Goal: Task Accomplishment & Management: Manage account settings

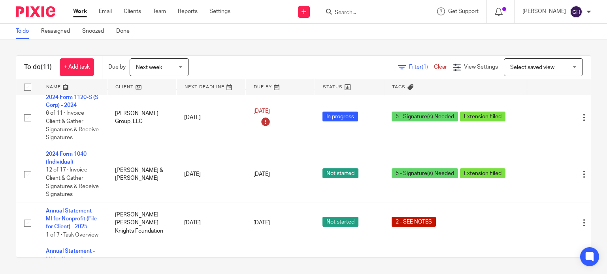
scroll to position [323, 0]
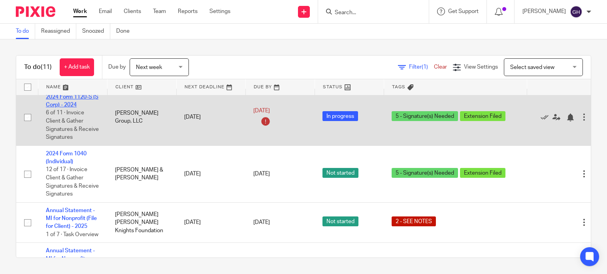
click at [76, 105] on link "2024 Form 1120-S (S Corp) - 2024" at bounding box center [72, 100] width 53 height 13
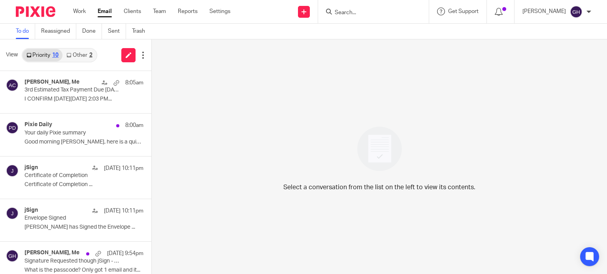
click at [83, 55] on link "Other 2" at bounding box center [79, 55] width 34 height 13
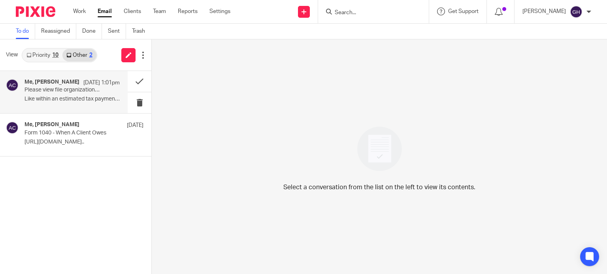
click at [79, 88] on p "Please view file organization and labeling as well as posting an estimated tax …" at bounding box center [62, 90] width 76 height 7
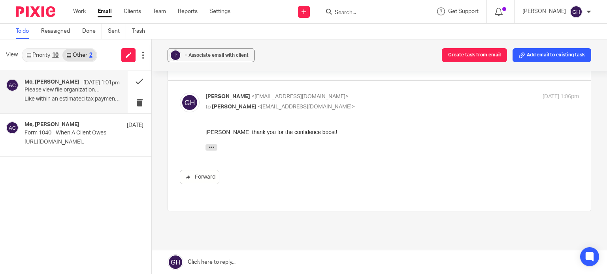
scroll to position [100, 0]
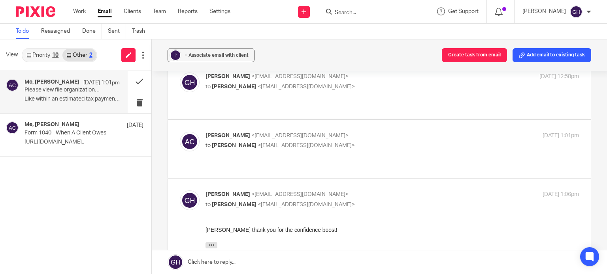
click at [273, 142] on p "to Gabby Hallatschek <gabby@amylcpa.com>" at bounding box center [329, 146] width 249 height 8
checkbox input "true"
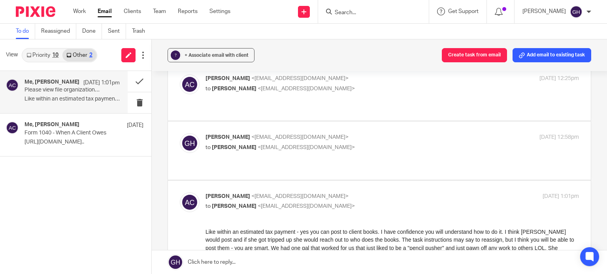
scroll to position [36, 0]
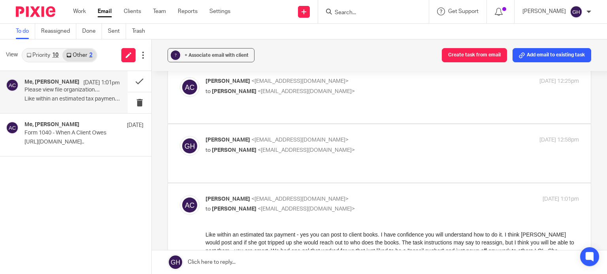
click at [294, 146] on p "to Amy Corfixsen <amylcpa@gmail.com>" at bounding box center [329, 150] width 249 height 8
checkbox input "true"
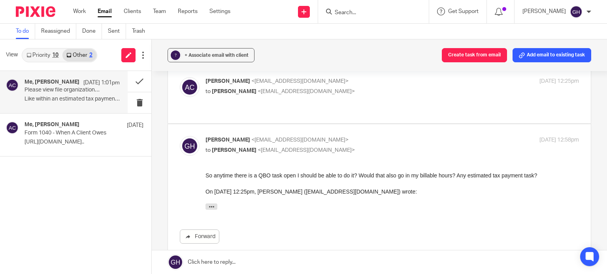
scroll to position [0, 0]
click at [220, 106] on label at bounding box center [379, 95] width 423 height 58
click at [180, 77] on input "checkbox" at bounding box center [179, 77] width 0 height 0
checkbox input "true"
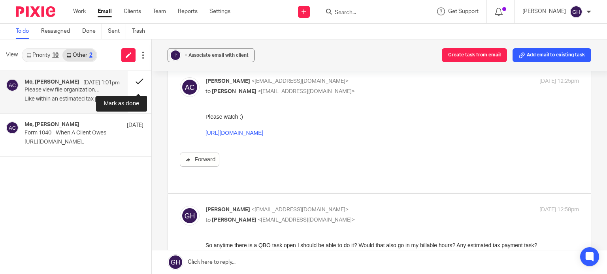
click at [139, 83] on button at bounding box center [140, 81] width 24 height 21
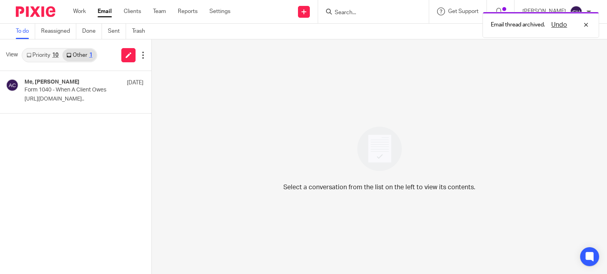
click at [45, 52] on link "Priority 10" at bounding box center [43, 55] width 40 height 13
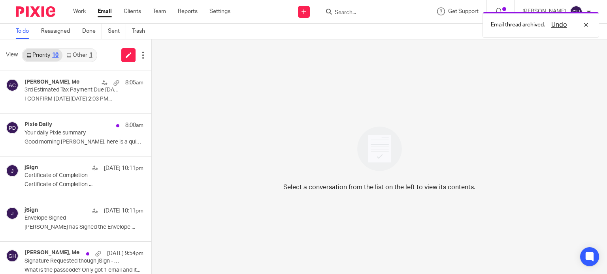
click at [73, 56] on link "Other 1" at bounding box center [79, 55] width 34 height 13
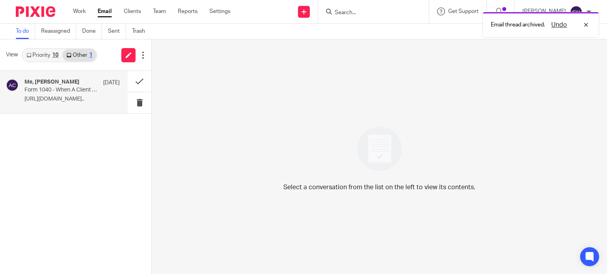
click at [73, 98] on p "https://www.loom.com/share/cfdf5732ba484a9b9d35..." at bounding box center [71, 99] width 95 height 7
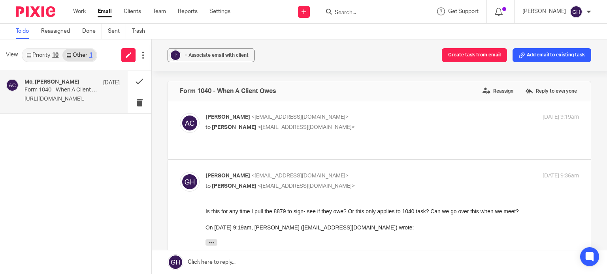
click at [221, 138] on div "Amy Corfixsen <amylcpa@gmail.com> to Gabby Hallatschek <gabby@amylcpa.com> Aug …" at bounding box center [379, 130] width 399 height 34
click at [302, 136] on div "Amy Corfixsen <amylcpa@gmail.com> to Gabby Hallatschek <gabby@amylcpa.com> Aug …" at bounding box center [379, 130] width 399 height 34
click at [341, 124] on p "to Gabby Hallatschek <gabby@amylcpa.com>" at bounding box center [329, 128] width 249 height 8
checkbox input "true"
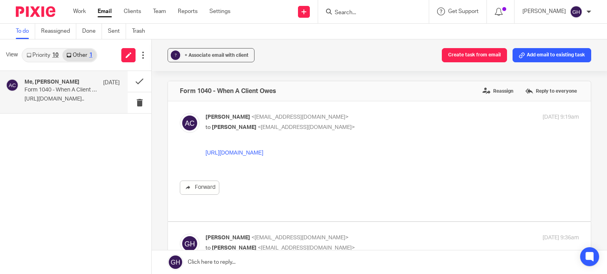
click at [263, 152] on link "https://www.loom.com/share/cfdf5732ba484a9b9d3507baf5fe3e35?sid=f1ac9232-4d0d-4…" at bounding box center [234, 153] width 58 height 6
click at [442, 197] on div "Amy Corfixsen <amylcpa@gmail.com> to Gabby Hallatschek <gabby@amylcpa.com> Aug …" at bounding box center [379, 161] width 399 height 96
click at [136, 84] on button at bounding box center [140, 81] width 24 height 21
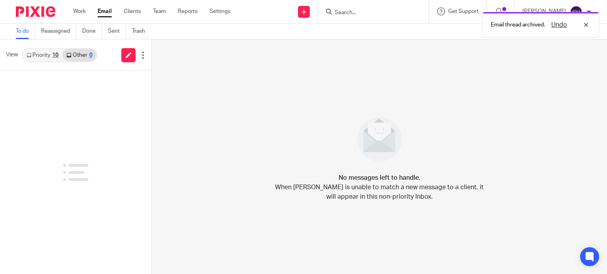
click at [43, 58] on link "Priority 10" at bounding box center [43, 55] width 40 height 13
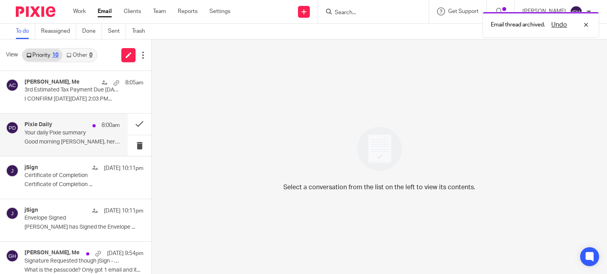
click at [69, 128] on div "Pixie Daily 8:00am" at bounding box center [71, 126] width 95 height 8
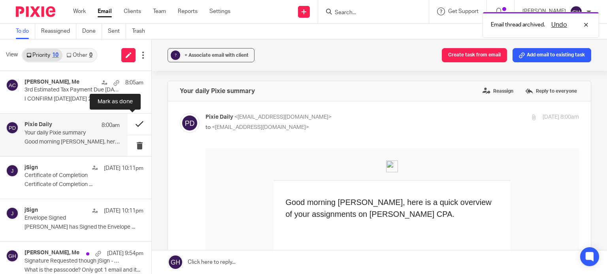
click at [135, 121] on button at bounding box center [140, 124] width 24 height 21
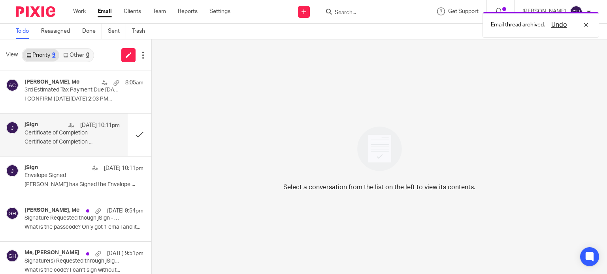
click at [63, 137] on div "jSign Aug 26 10:11pm Certificate of Completion Certificate of Completion ..." at bounding box center [71, 135] width 95 height 26
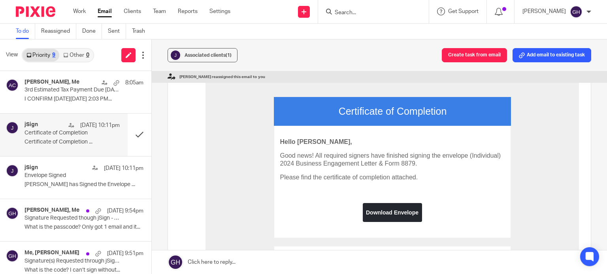
scroll to position [141, 0]
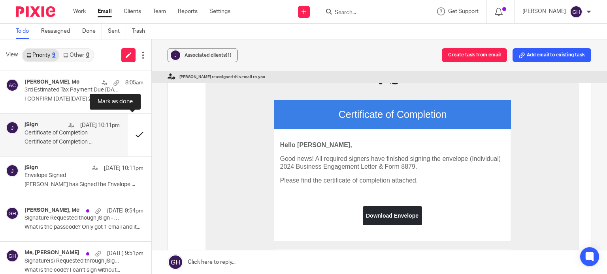
click at [131, 133] on button at bounding box center [140, 135] width 24 height 42
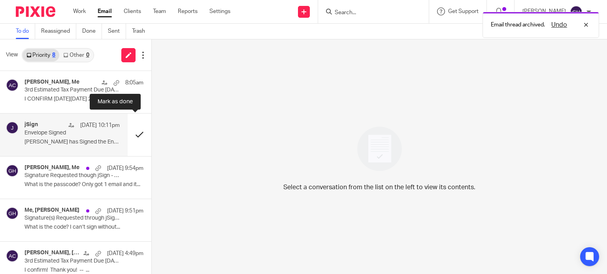
click at [131, 133] on button at bounding box center [140, 135] width 24 height 42
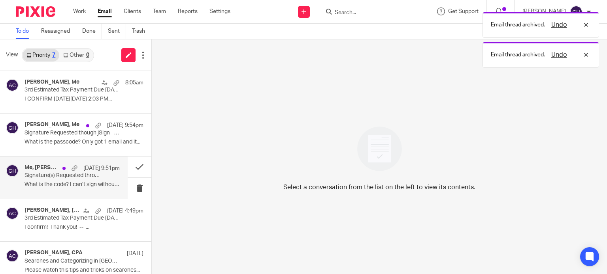
click at [61, 186] on p "What is the code? I can’t sign without..." at bounding box center [71, 185] width 95 height 7
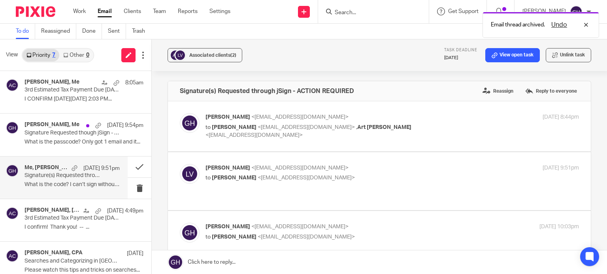
scroll to position [94, 0]
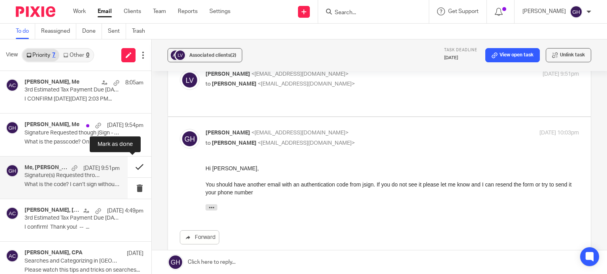
click at [134, 169] on button at bounding box center [140, 167] width 24 height 21
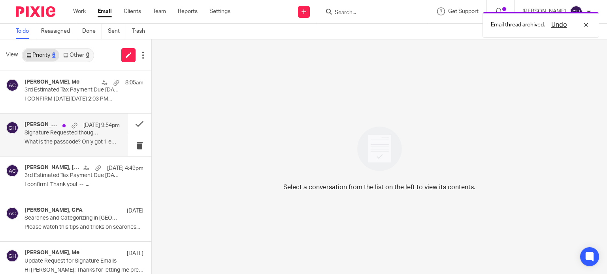
click at [65, 141] on p "What is the passcode? Only got 1 email and it..." at bounding box center [71, 142] width 95 height 7
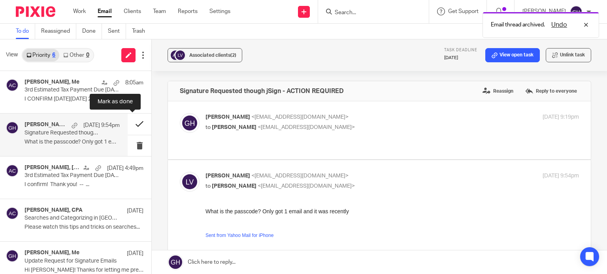
scroll to position [0, 0]
click at [132, 123] on button at bounding box center [140, 124] width 24 height 21
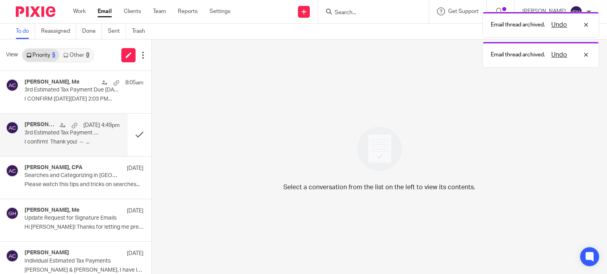
click at [62, 131] on p "3rd Estimated Tax Payment Due September 15- ACTION NEEDED" at bounding box center [62, 133] width 76 height 7
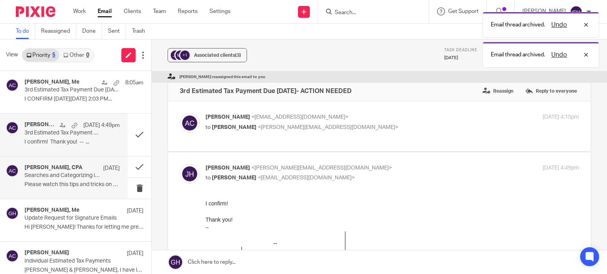
click at [76, 173] on p "Searches and Categorizing in QBO" at bounding box center [62, 176] width 76 height 7
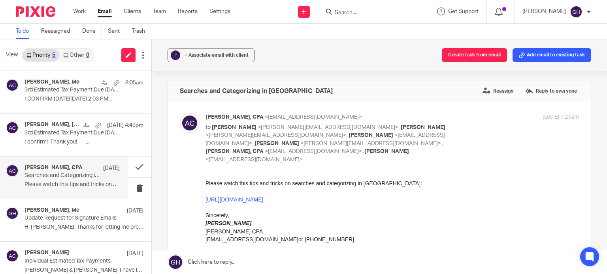
scroll to position [10, 0]
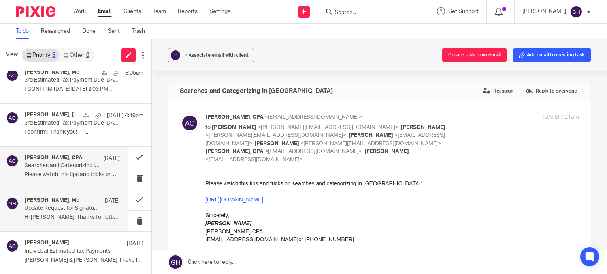
click at [65, 207] on p "Update Request for Signature Emails" at bounding box center [62, 208] width 76 height 7
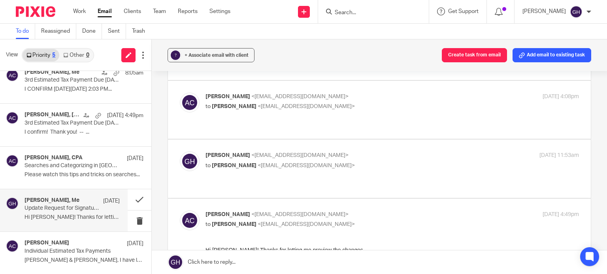
scroll to position [371, 0]
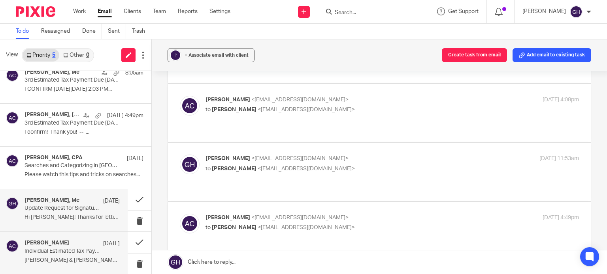
click at [58, 244] on h4 "Amy Corfixsen" at bounding box center [46, 243] width 45 height 7
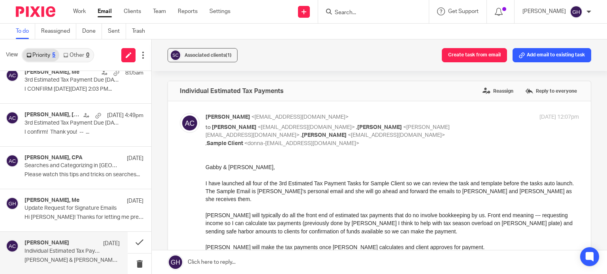
scroll to position [85, 0]
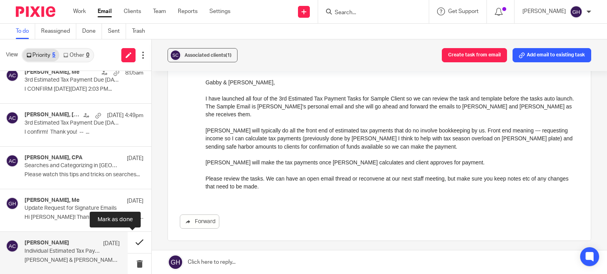
click at [129, 244] on button at bounding box center [140, 242] width 24 height 21
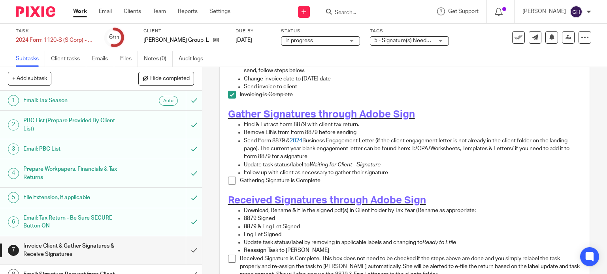
scroll to position [101, 0]
click at [213, 38] on icon at bounding box center [216, 40] width 6 height 6
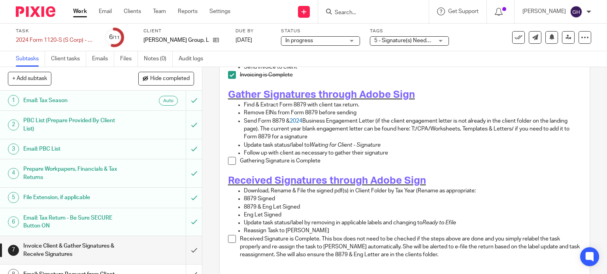
scroll to position [120, 0]
click at [229, 157] on span at bounding box center [232, 161] width 8 height 8
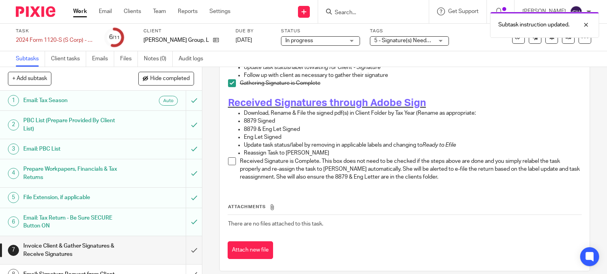
scroll to position [77, 0]
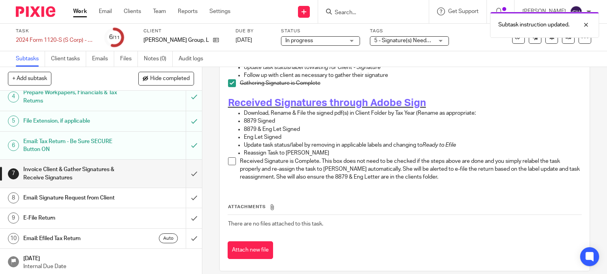
click at [90, 202] on h1 "Email: Signature Request from Client" at bounding box center [74, 198] width 103 height 12
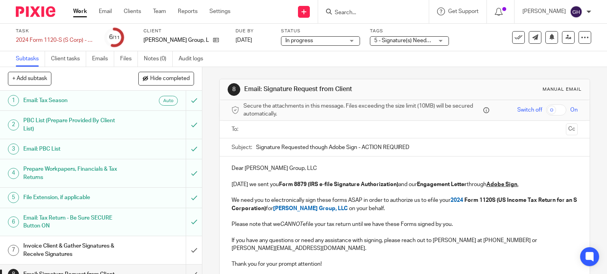
click at [291, 129] on input "text" at bounding box center [404, 129] width 316 height 9
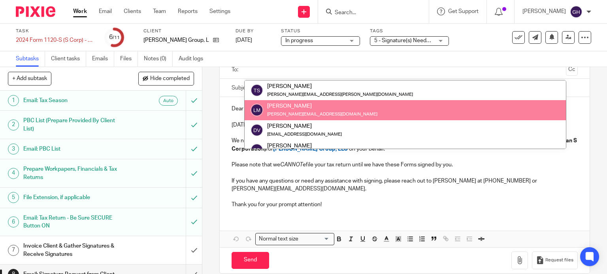
scroll to position [60, 0]
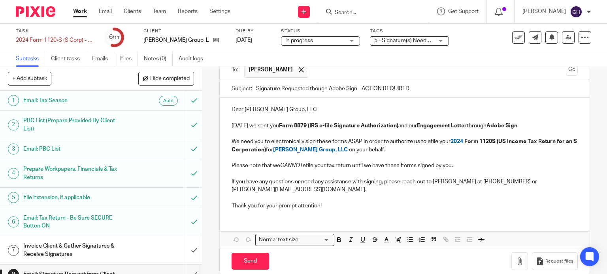
click at [331, 89] on input "Signature Requested though Adobe Sign - ACTION REQUIRED" at bounding box center [417, 89] width 322 height 18
type input "Signature Requested though jSign - ACTION REQUIRED"
click at [492, 124] on u "Adobe Sign" at bounding box center [501, 126] width 31 height 6
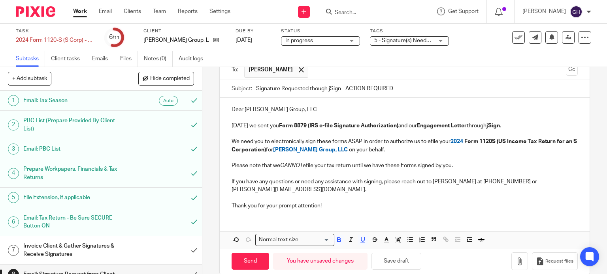
click at [439, 179] on p "If you have any questions or need any assistance with signing, please reach out…" at bounding box center [404, 186] width 346 height 16
click at [474, 181] on p "If you have any questions or need any assistance with signing, please reach out…" at bounding box center [404, 186] width 346 height 16
click at [488, 181] on p "If you have any questions or need any assistance with signing, please reach out…" at bounding box center [404, 186] width 346 height 16
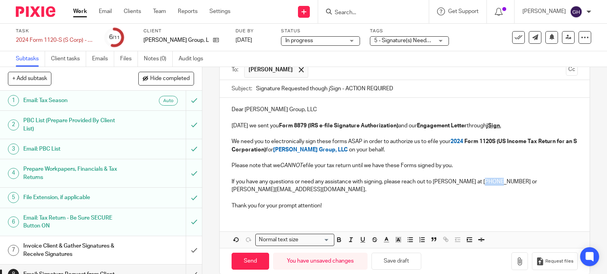
click at [488, 181] on p "If you have any questions or need any assistance with signing, please reach out…" at bounding box center [404, 186] width 346 height 16
click at [506, 183] on p "If you have any questions or need any assistance with signing, please reach out…" at bounding box center [404, 186] width 346 height 16
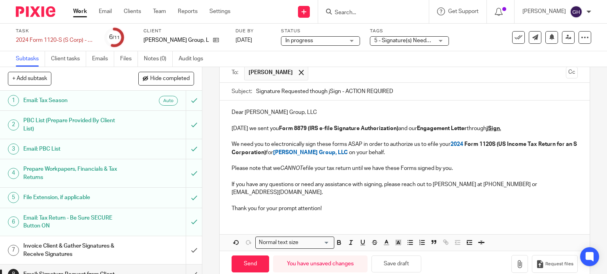
scroll to position [63, 0]
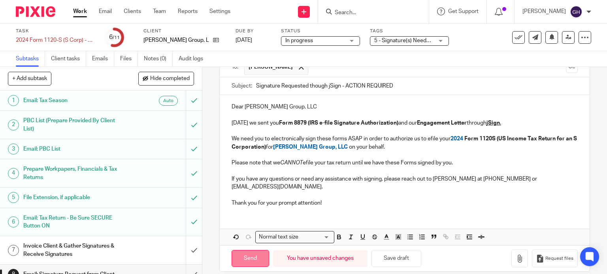
click at [244, 251] on input "Send" at bounding box center [250, 258] width 38 height 17
type input "Sent"
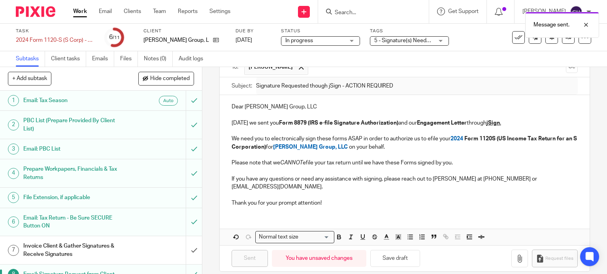
click at [98, 248] on h1 "Invoice Client & Gather Signatures & Receive Signatures" at bounding box center [74, 250] width 103 height 20
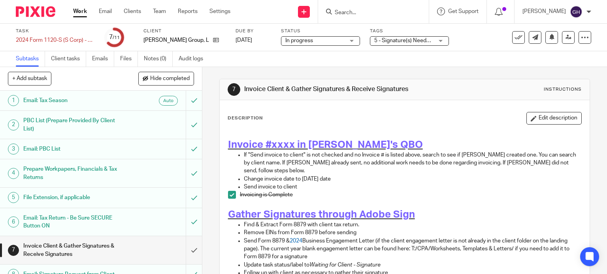
click at [408, 41] on span "5 - Signature(s) Needed + 1" at bounding box center [407, 41] width 67 height 6
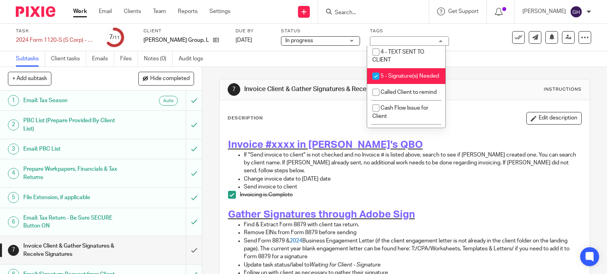
click at [401, 82] on li "5 - Signature(s) Needed" at bounding box center [406, 76] width 78 height 16
checkbox input "false"
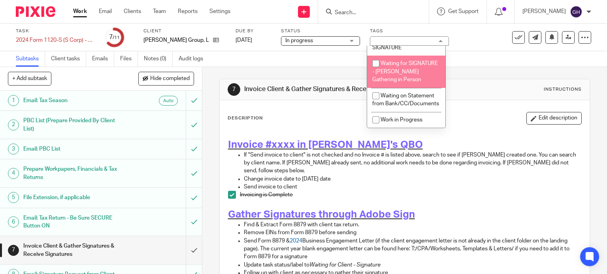
scroll to position [731, 0]
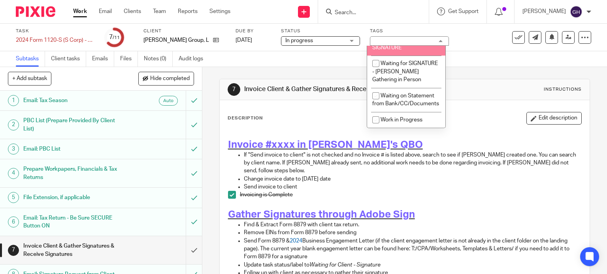
click at [385, 56] on li "Waiting for Client - SIGNATURE" at bounding box center [406, 44] width 78 height 24
checkbox input "true"
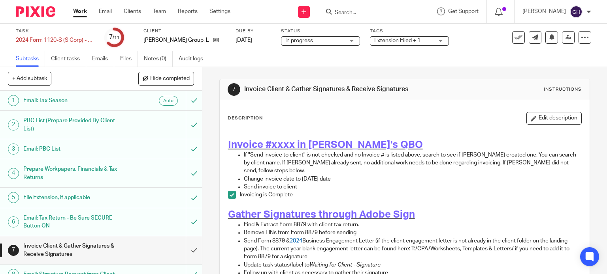
click at [478, 55] on div "Subtasks Client tasks Emails Files Notes (0) Audit logs" at bounding box center [303, 59] width 607 height 16
click at [77, 12] on link "Work" at bounding box center [80, 12] width 14 height 8
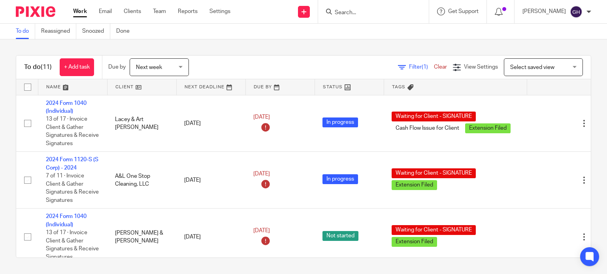
click at [409, 69] on span "Filter (1)" at bounding box center [421, 67] width 25 height 6
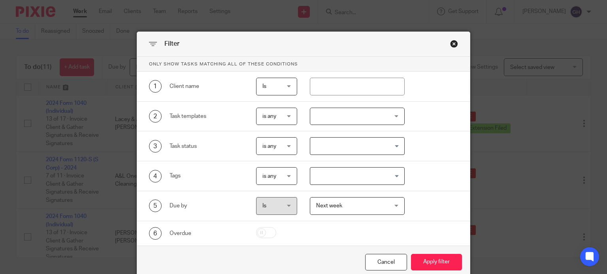
click at [370, 104] on div "2 Task templates is any is any is any is none is_any Payroll - Weekly 2025 Form…" at bounding box center [303, 117] width 333 height 30
click at [371, 111] on div at bounding box center [357, 117] width 95 height 18
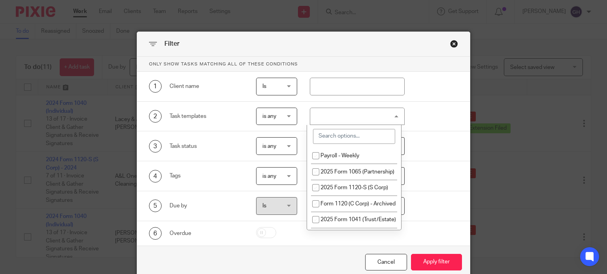
click at [371, 111] on div at bounding box center [357, 117] width 95 height 18
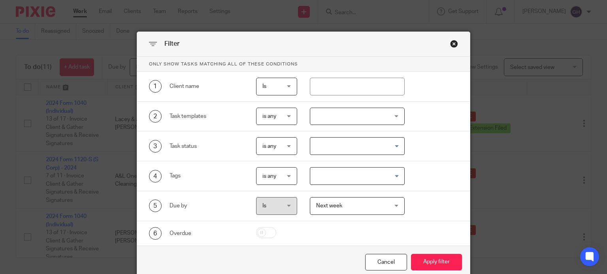
click at [334, 180] on input "Search for option" at bounding box center [355, 176] width 89 height 14
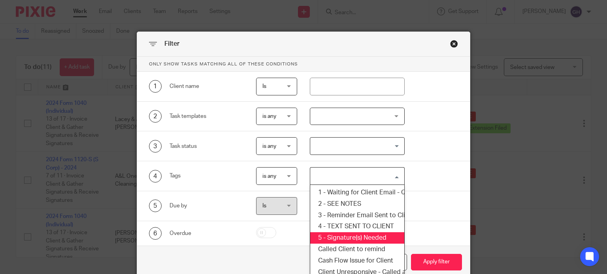
click at [361, 239] on li "5 - Signature(s) Needed" at bounding box center [357, 238] width 94 height 11
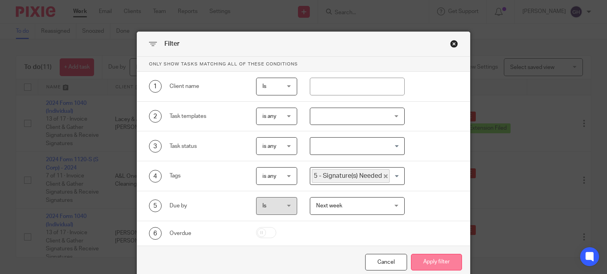
click at [434, 259] on button "Apply filter" at bounding box center [436, 262] width 51 height 17
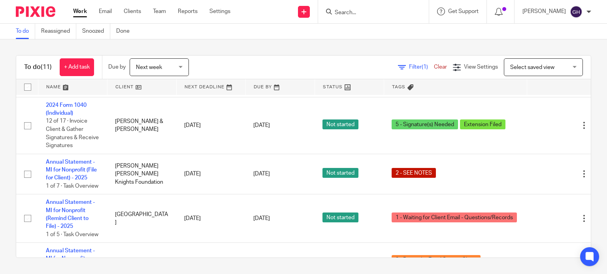
scroll to position [335, 0]
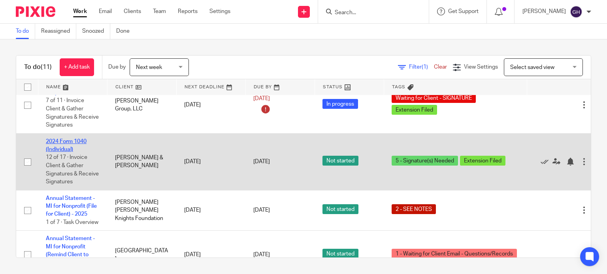
click at [69, 151] on link "2024 Form 1040 (Individual)" at bounding box center [66, 145] width 41 height 13
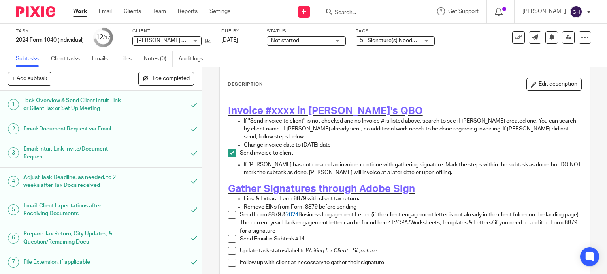
scroll to position [35, 0]
click at [188, 43] on span "[PERSON_NAME] & [PERSON_NAME]" at bounding box center [183, 41] width 93 height 6
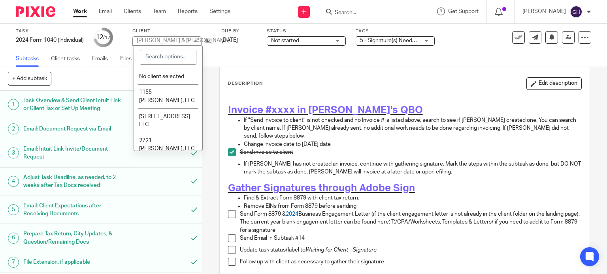
click at [188, 43] on div "[PERSON_NAME] & [PERSON_NAME]" at bounding box center [183, 41] width 93 height 6
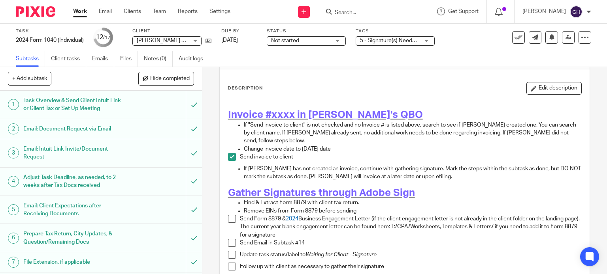
scroll to position [57, 0]
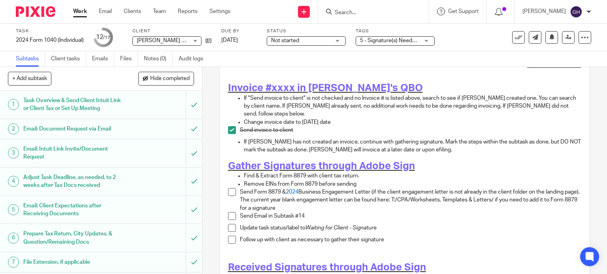
click at [177, 42] on span "[PERSON_NAME] & [PERSON_NAME]" at bounding box center [183, 41] width 93 height 6
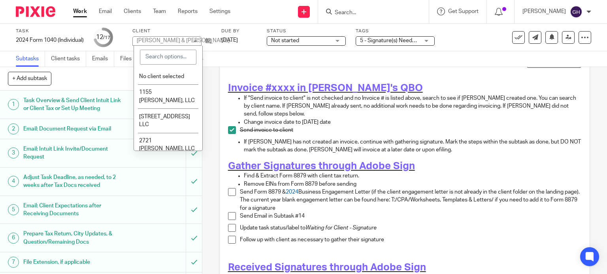
click at [177, 42] on div "[PERSON_NAME] & [PERSON_NAME]" at bounding box center [183, 41] width 93 height 6
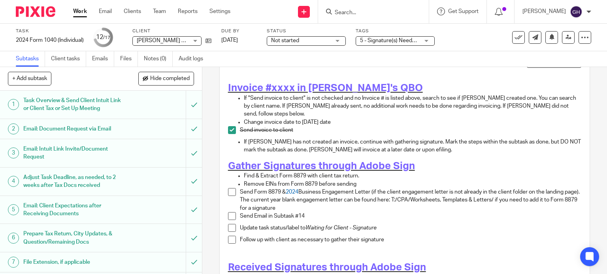
click at [177, 42] on span "[PERSON_NAME] & [PERSON_NAME]" at bounding box center [183, 41] width 93 height 6
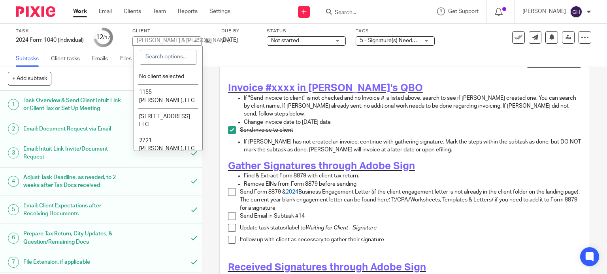
click at [177, 42] on div "[PERSON_NAME] & [PERSON_NAME]" at bounding box center [183, 41] width 93 height 6
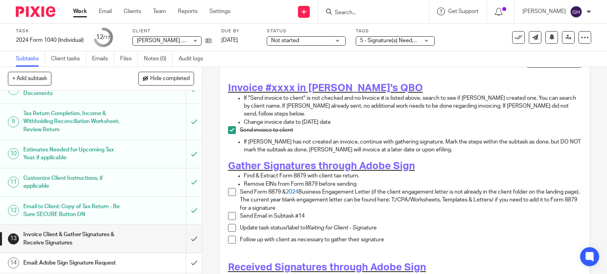
scroll to position [256, 0]
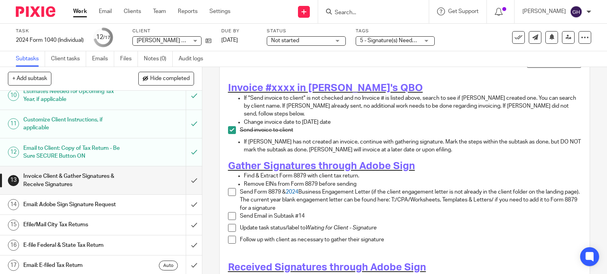
click at [118, 204] on h1 "Email: Adobe Sign Signature Request" at bounding box center [74, 205] width 103 height 12
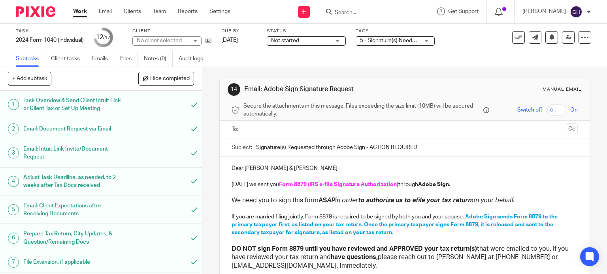
click at [213, 40] on div "Task 2024 Form 1040 (Individual) Save 2024 Form 1040 (Individual) 12 /17 Client…" at bounding box center [255, 37] width 479 height 19
click at [209, 39] on icon at bounding box center [208, 41] width 6 height 6
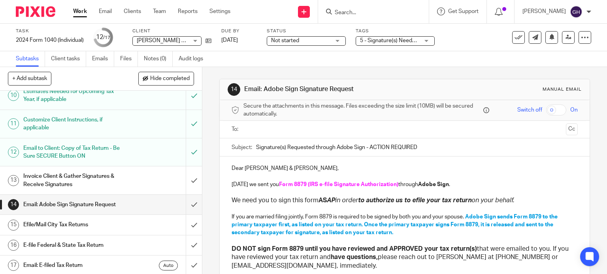
click at [346, 148] on input "Signature(s) Requested through Adobe Sign - ACTION REQUIRED" at bounding box center [417, 148] width 322 height 18
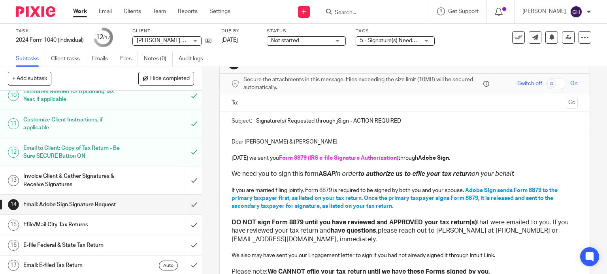
scroll to position [39, 0]
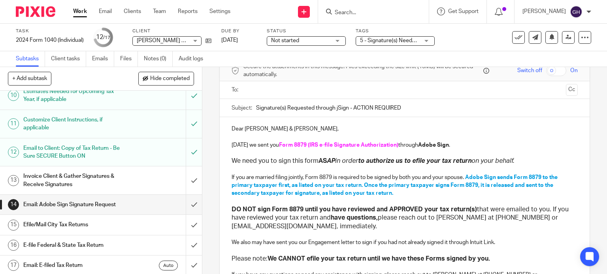
type input "Signature(s) Requested through jSign - ACTION REQUIRED"
click at [423, 143] on strong "Adobe Sign" at bounding box center [433, 146] width 31 height 6
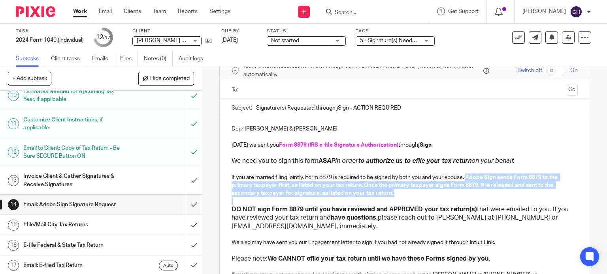
drag, startPoint x: 465, startPoint y: 177, endPoint x: 475, endPoint y: 202, distance: 27.1
click at [475, 202] on div "Dear Larry & Jewels Martin, Today we sent you Form 8879 (IRS e-file Signature A…" at bounding box center [405, 213] width 370 height 192
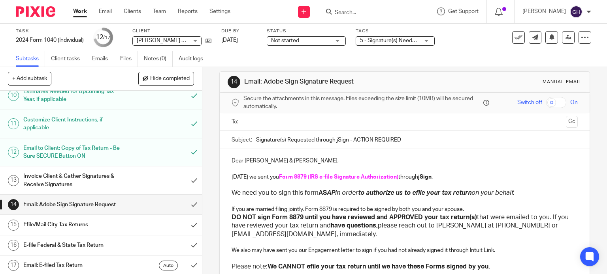
scroll to position [0, 0]
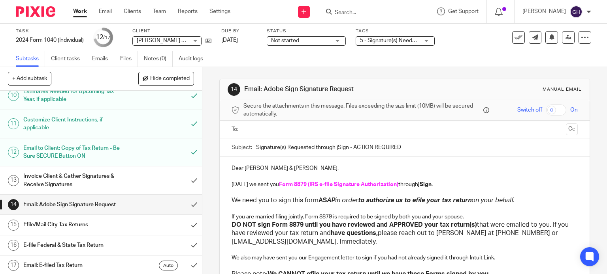
click at [276, 131] on input "text" at bounding box center [404, 129] width 316 height 9
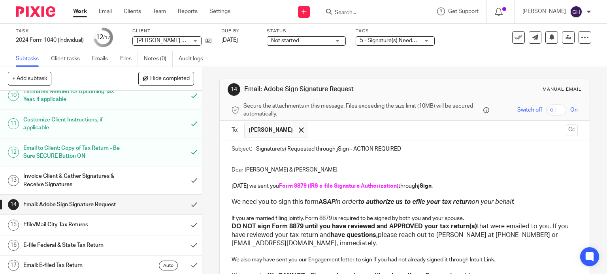
click at [312, 128] on input "text" at bounding box center [437, 130] width 250 height 15
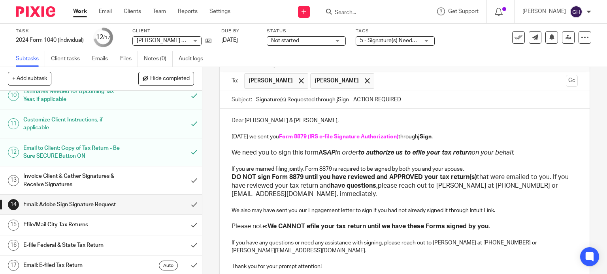
scroll to position [113, 0]
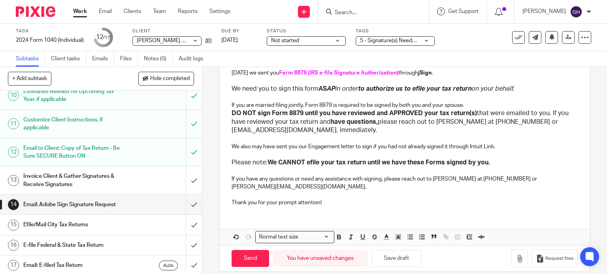
click at [439, 178] on p "If you have any questions or need any assistance with signing, please reach out…" at bounding box center [404, 183] width 346 height 16
click at [473, 177] on p "If you have any questions or need any assistance with signing, please reach out…" at bounding box center [404, 183] width 346 height 16
click at [488, 179] on p "If you have any questions or need any assistance with signing, please reach out…" at bounding box center [404, 183] width 346 height 16
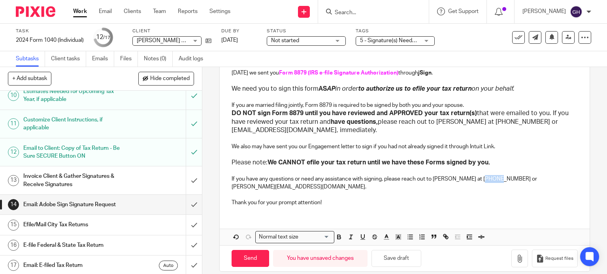
click at [488, 179] on p "If you have any questions or need any assistance with signing, please reach out…" at bounding box center [404, 183] width 346 height 16
click at [509, 177] on p "If you have any questions or need any assistance with signing, please reach out…" at bounding box center [404, 183] width 346 height 16
click at [469, 199] on p "Thank you for your prompt attention!" at bounding box center [404, 203] width 346 height 8
click at [257, 250] on input "Send" at bounding box center [250, 258] width 38 height 17
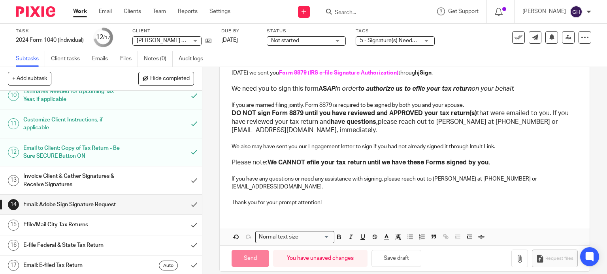
type input "Sent"
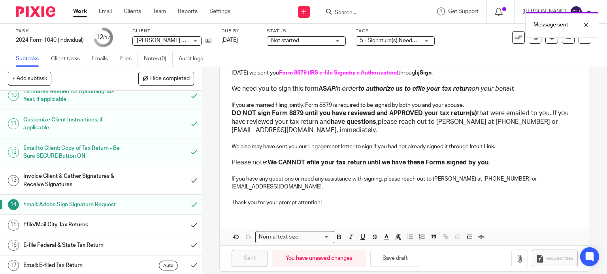
click at [118, 181] on h1 "Invoice Client & Gather Signatures & Receive Signatures" at bounding box center [74, 181] width 103 height 20
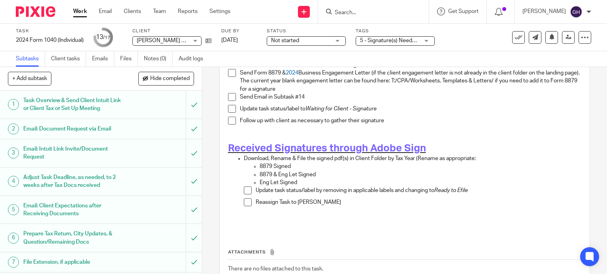
scroll to position [118, 0]
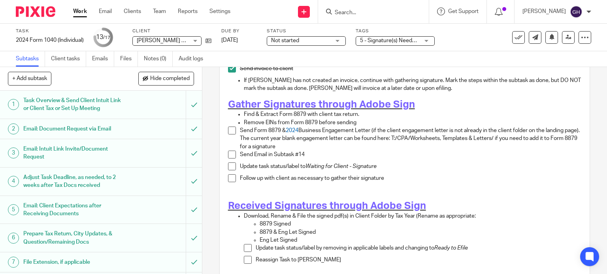
click at [228, 127] on span at bounding box center [232, 131] width 8 height 8
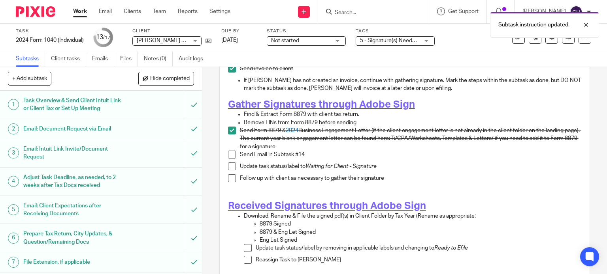
click at [230, 151] on span at bounding box center [232, 155] width 8 height 8
click at [230, 163] on span at bounding box center [232, 167] width 8 height 8
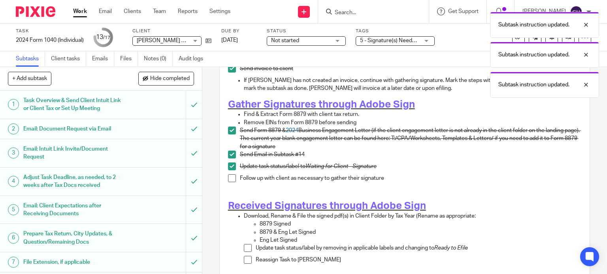
click at [406, 44] on div "Subtask instruction updated. Subtask instruction updated. Subtask instruction u…" at bounding box center [450, 53] width 295 height 90
click at [411, 41] on div "Subtask instruction updated. Subtask instruction updated. Subtask instruction u…" at bounding box center [450, 53] width 295 height 90
click at [427, 40] on div "Subtask instruction updated. Subtask instruction updated." at bounding box center [450, 38] width 295 height 60
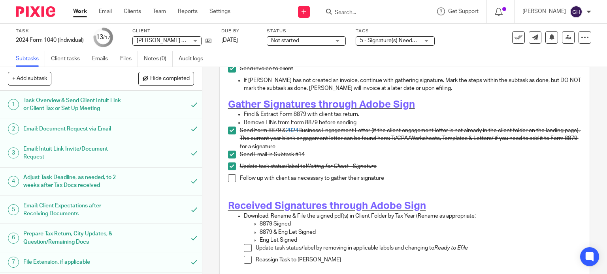
click at [417, 41] on span "5 - Signature(s) Needed + 1" at bounding box center [393, 41] width 67 height 6
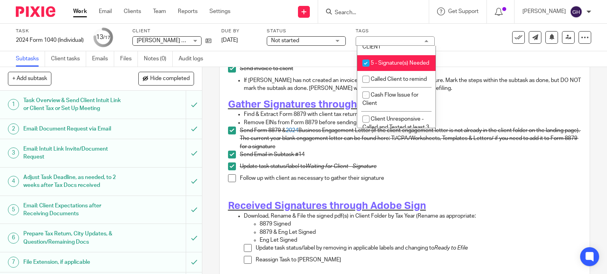
click at [389, 71] on li "5 - Signature(s) Needed" at bounding box center [396, 63] width 78 height 16
checkbox input "false"
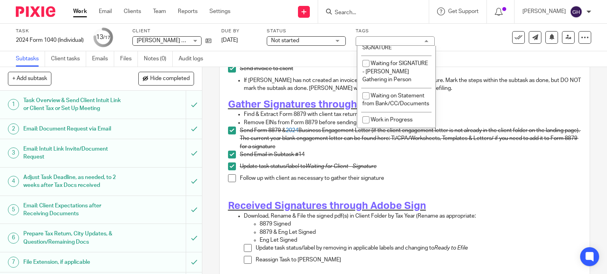
scroll to position [711, 0]
click at [401, 56] on li "Waiting for Client - SIGNATURE" at bounding box center [396, 44] width 78 height 24
checkbox input "true"
click at [470, 47] on div "Task 2024 Form 1040 (Individual) Save 2024 Form 1040 (Individual) 13 /17 Client…" at bounding box center [303, 38] width 607 height 28
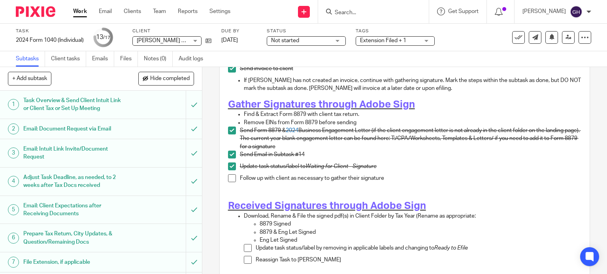
scroll to position [221, 0]
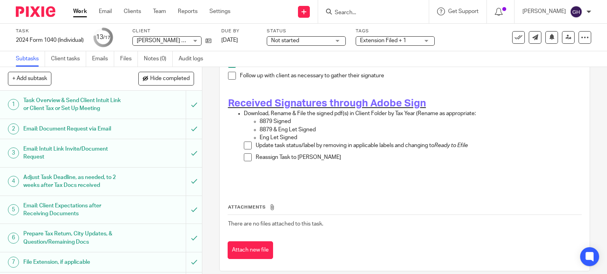
click at [81, 10] on link "Work" at bounding box center [80, 12] width 14 height 8
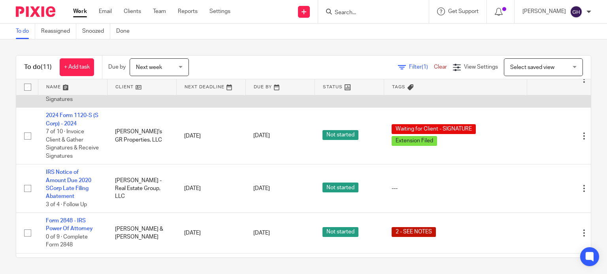
scroll to position [197, 0]
